Goal: Find specific page/section: Find specific page/section

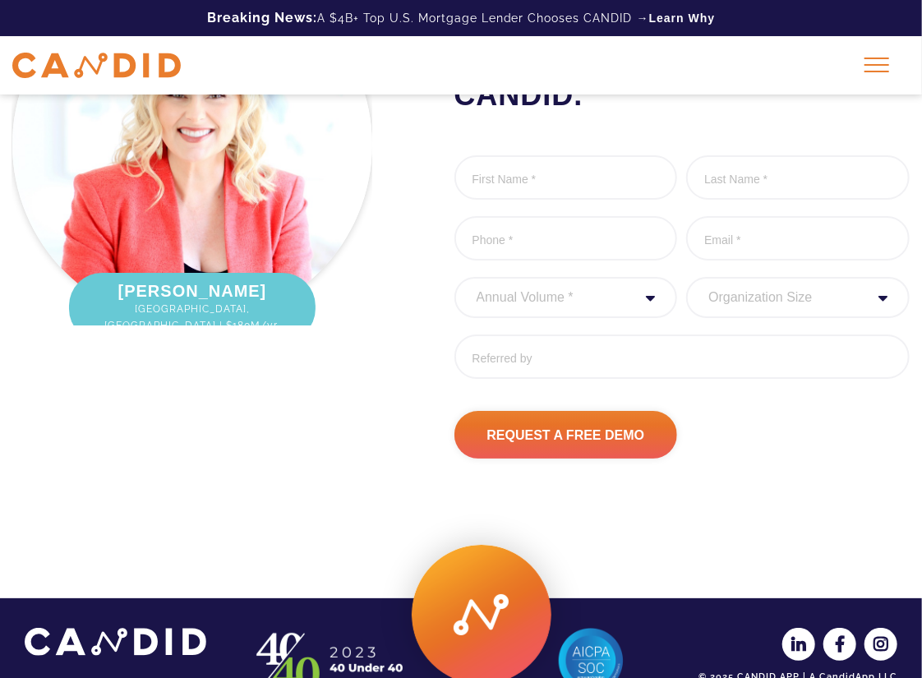
scroll to position [2301, 0]
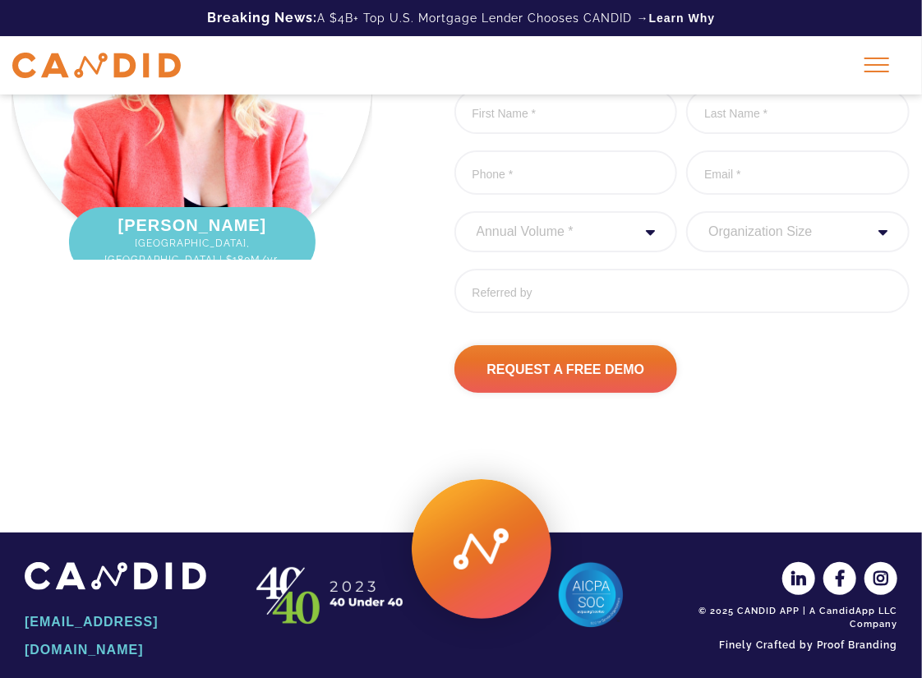
click at [887, 58] on span at bounding box center [876, 59] width 25 height 2
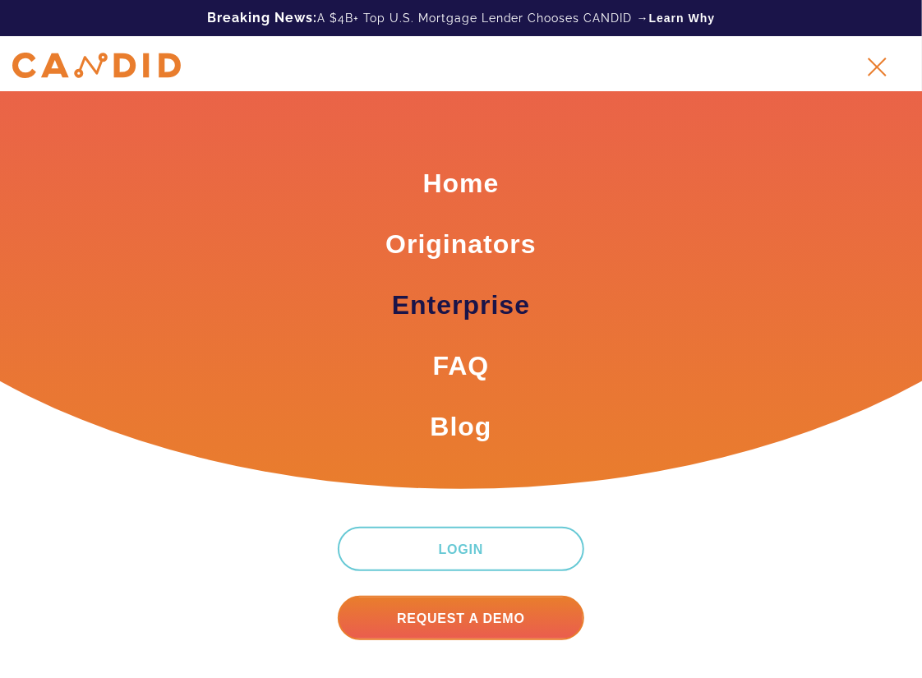
click at [480, 299] on link "Enterprise" at bounding box center [461, 305] width 138 height 36
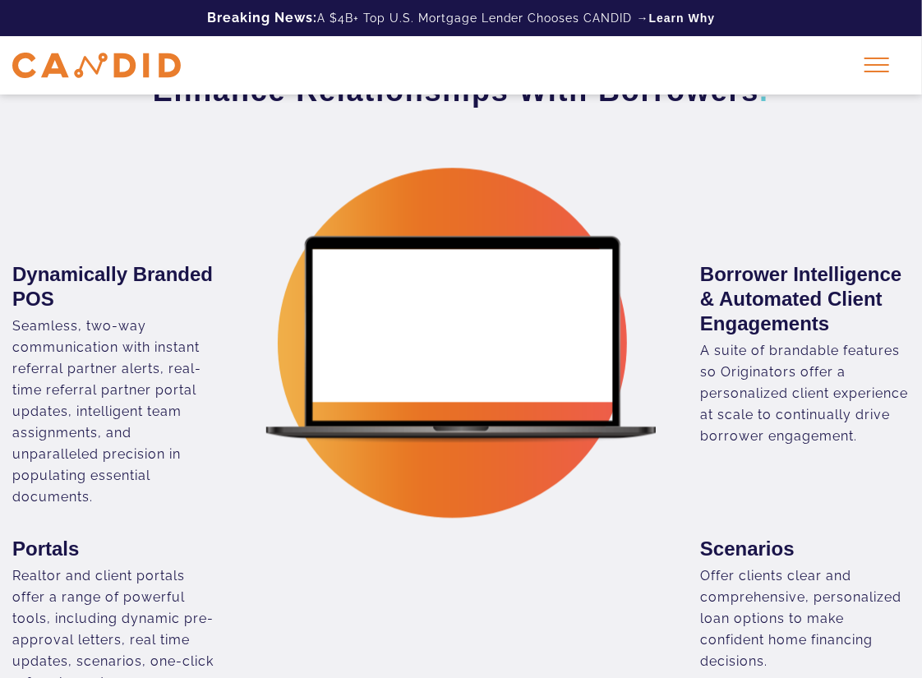
scroll to position [1479, 0]
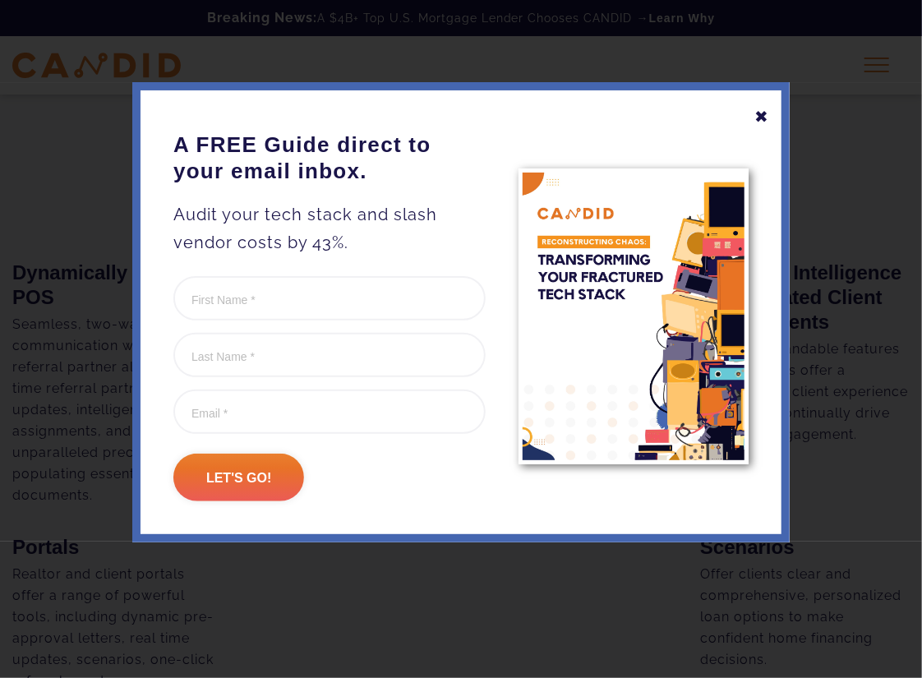
click at [745, 118] on div "✖ A FREE Guide direct to your email inbox. Audit your tech stack and slash vend…" at bounding box center [460, 312] width 657 height 460
click at [758, 114] on div "✖" at bounding box center [761, 117] width 15 height 28
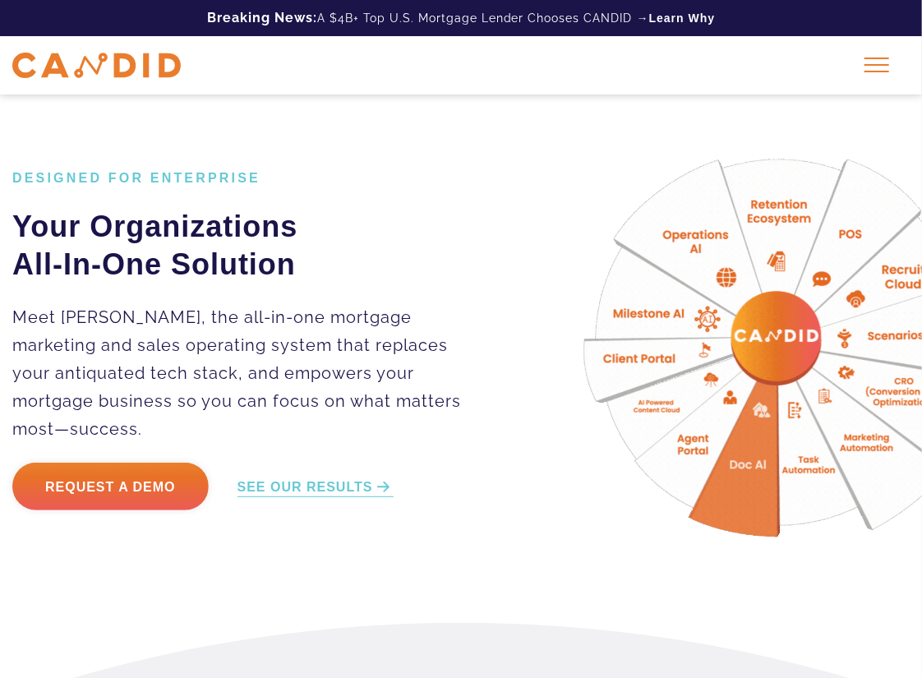
scroll to position [0, 0]
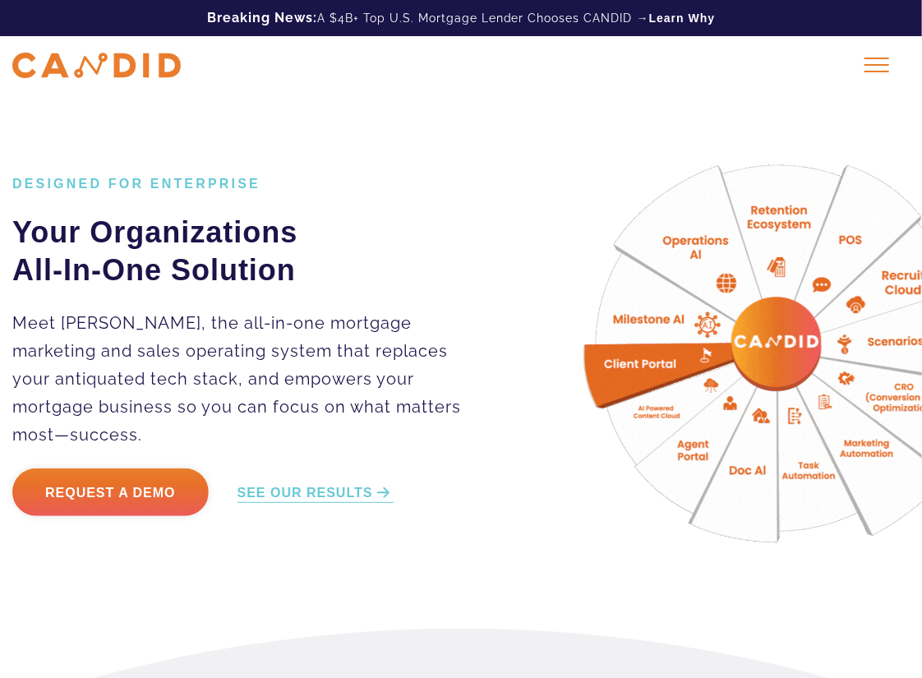
click at [879, 75] on div at bounding box center [876, 64] width 41 height 41
